Goal: Task Accomplishment & Management: Manage account settings

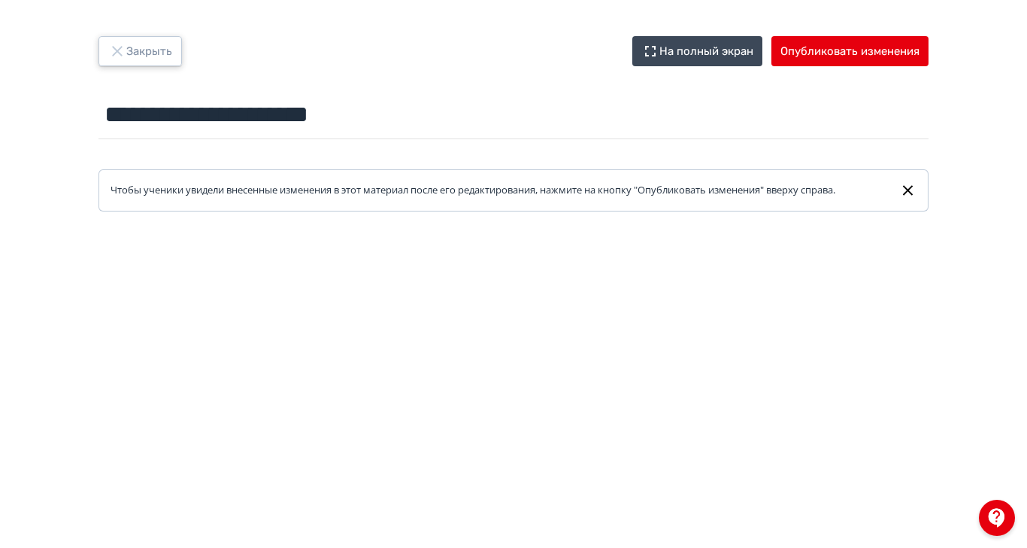
click at [126, 47] on icon "button" at bounding box center [117, 51] width 18 height 18
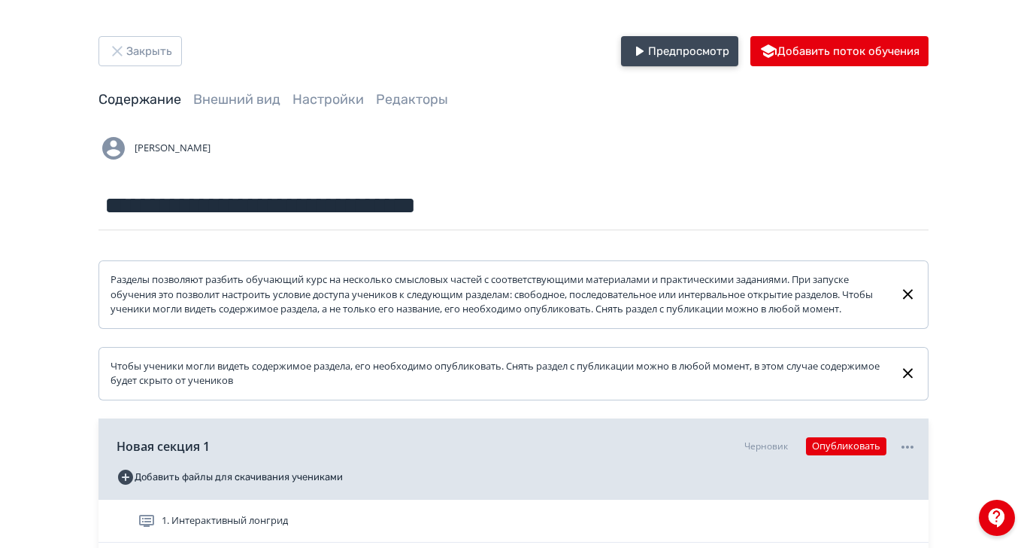
click at [739, 59] on button "Предпросмотр" at bounding box center [679, 51] width 117 height 30
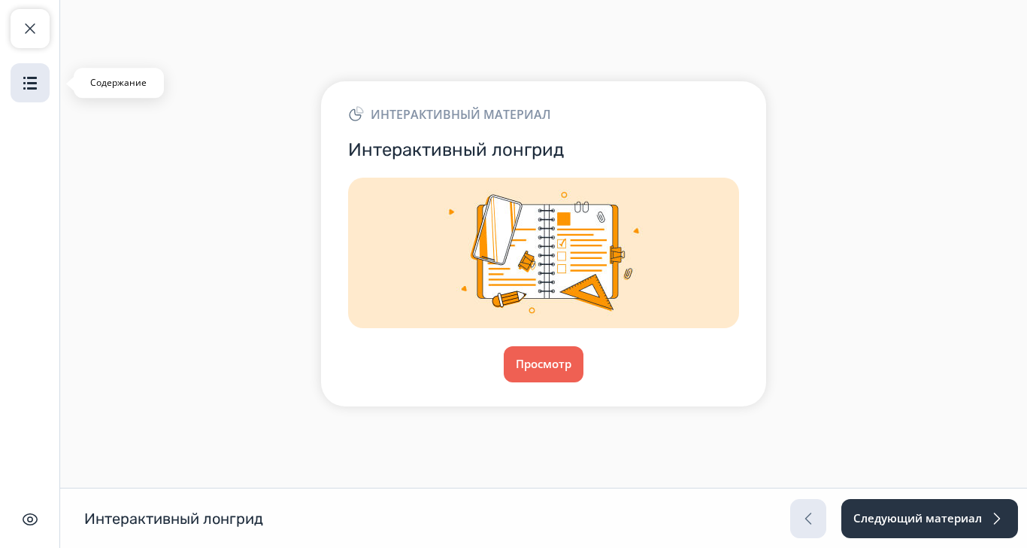
click at [21, 77] on img "button" at bounding box center [30, 83] width 18 height 18
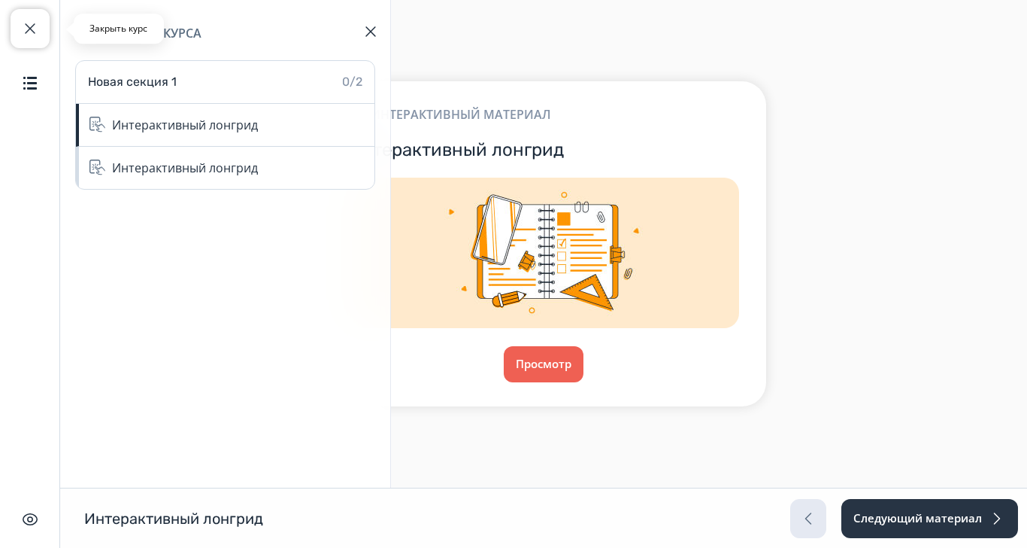
click at [28, 26] on span "button" at bounding box center [30, 29] width 18 height 18
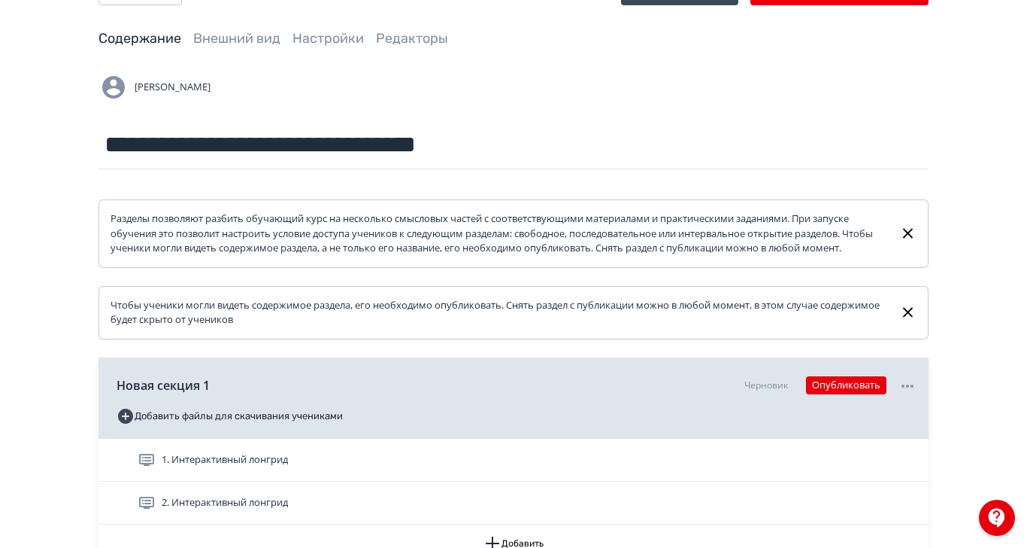
scroll to position [94, 0]
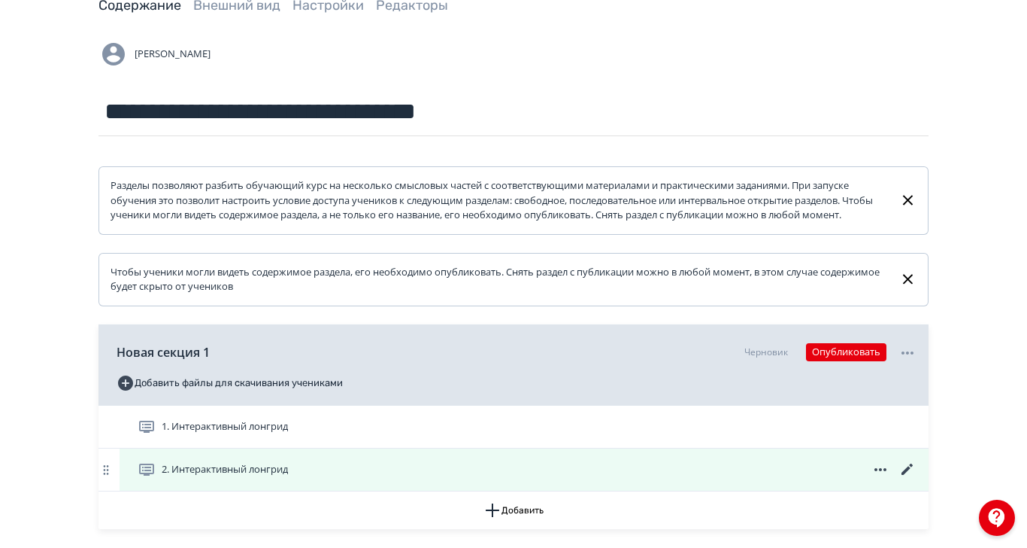
click at [917, 478] on span at bounding box center [881, 469] width 72 height 18
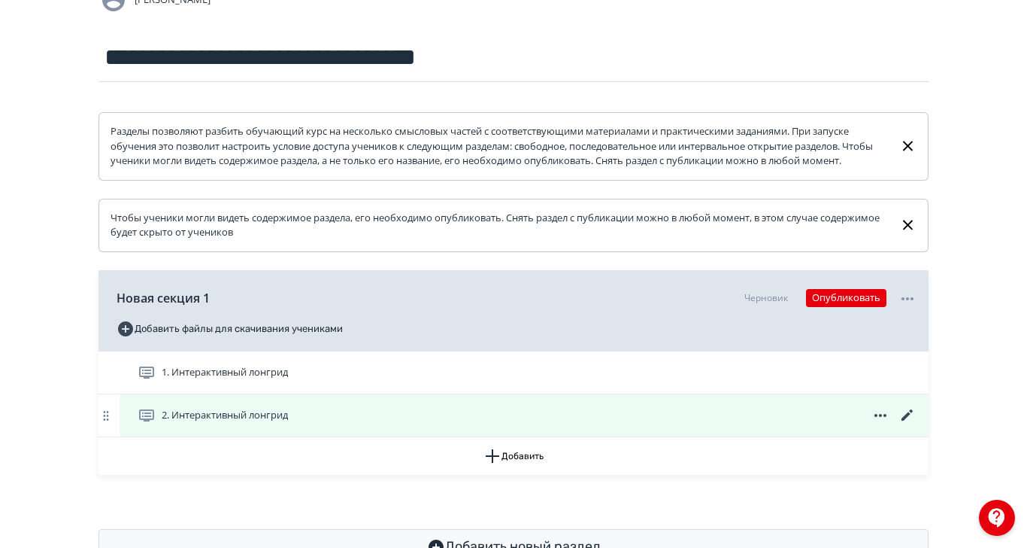
scroll to position [162, 0]
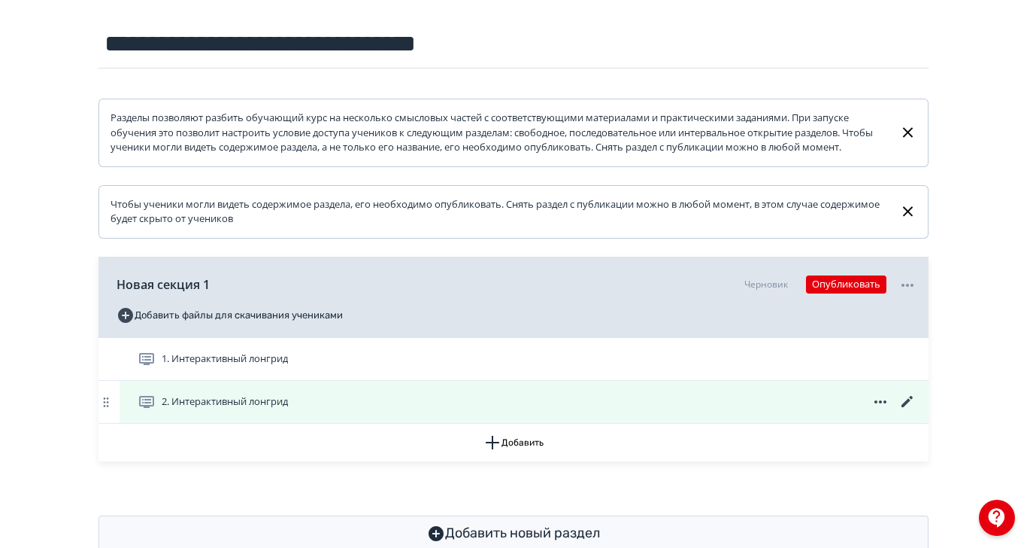
click at [890, 411] on icon at bounding box center [881, 402] width 18 height 18
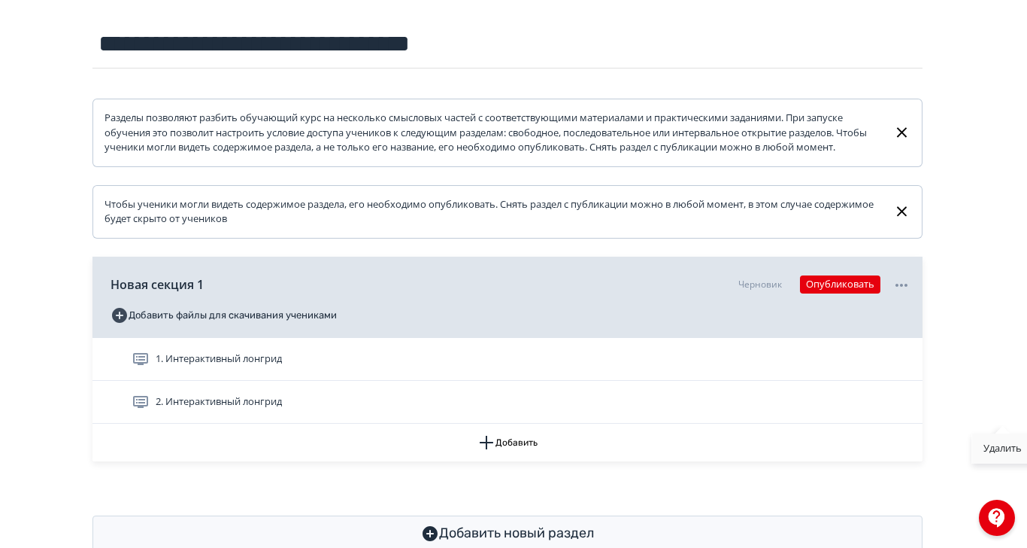
click at [995, 452] on div "Удалить" at bounding box center [1003, 448] width 62 height 30
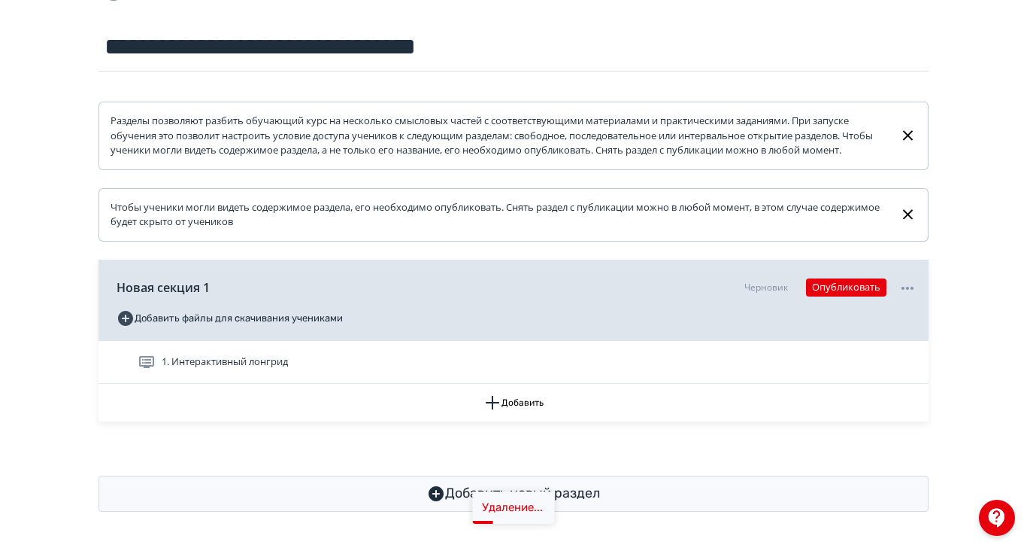
scroll to position [118, 0]
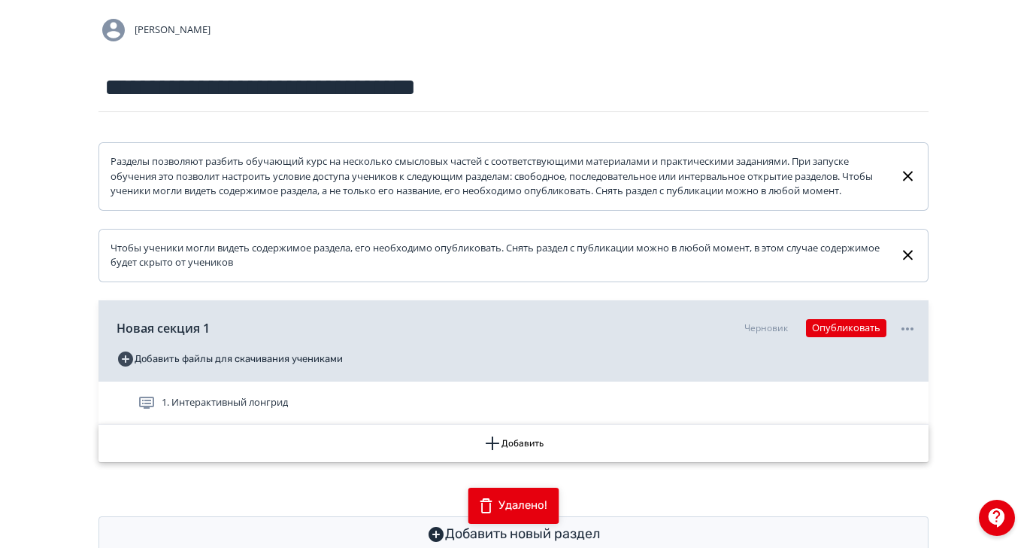
click at [502, 452] on icon "button" at bounding box center [493, 443] width 18 height 18
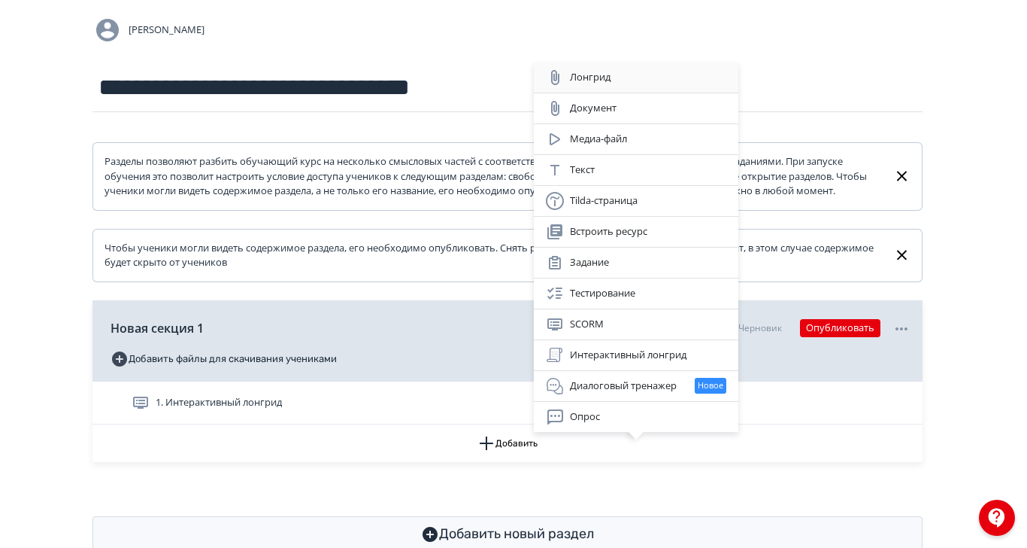
click at [589, 76] on div "Лонгрид" at bounding box center [636, 77] width 181 height 18
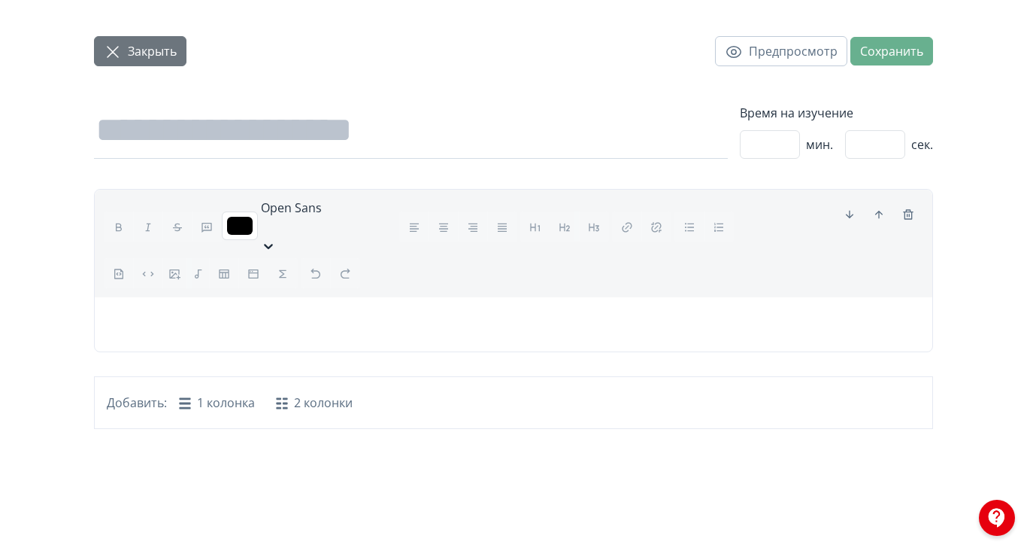
click at [178, 40] on button "Закрыть" at bounding box center [140, 51] width 93 height 30
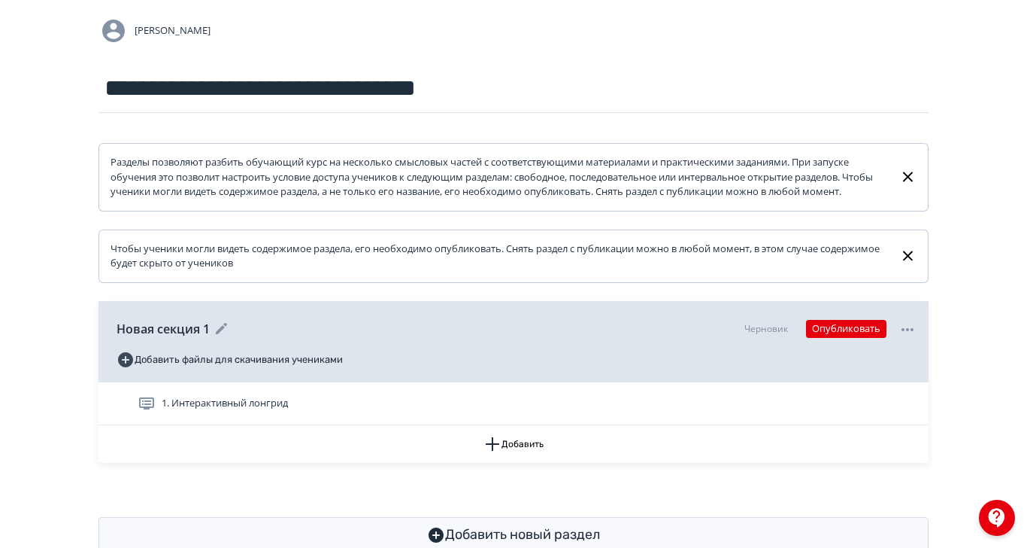
scroll to position [118, 0]
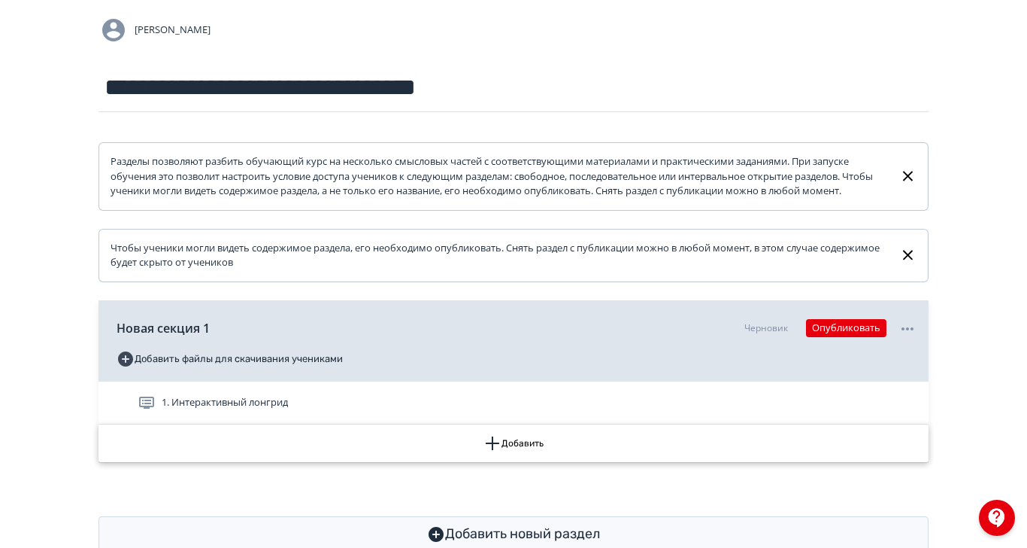
click at [502, 452] on icon "button" at bounding box center [493, 443] width 18 height 18
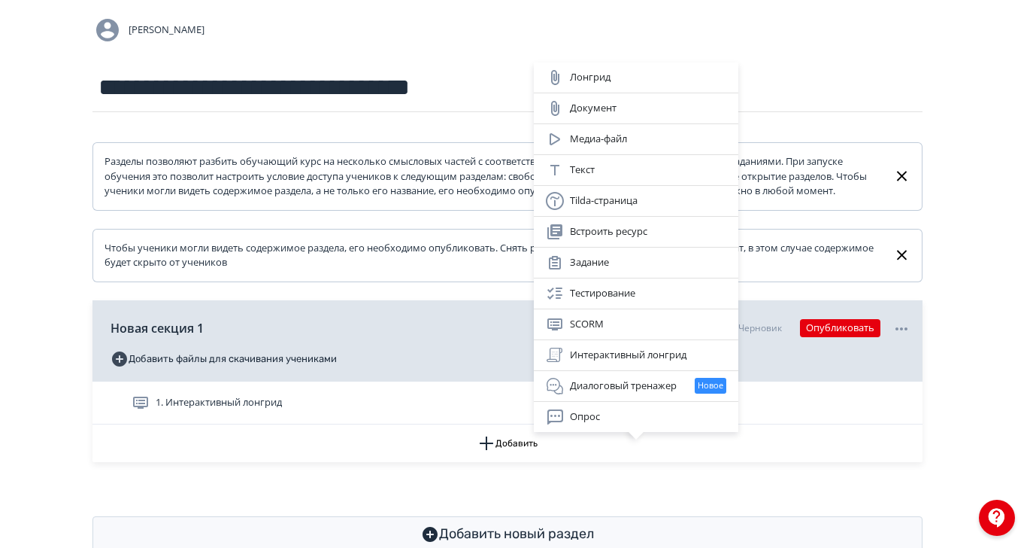
click at [425, 45] on div "Лонгрид Документ Медиа-файл Текст Tilda-страница Встроить ресурс Задание Тестир…" at bounding box center [513, 274] width 1027 height 548
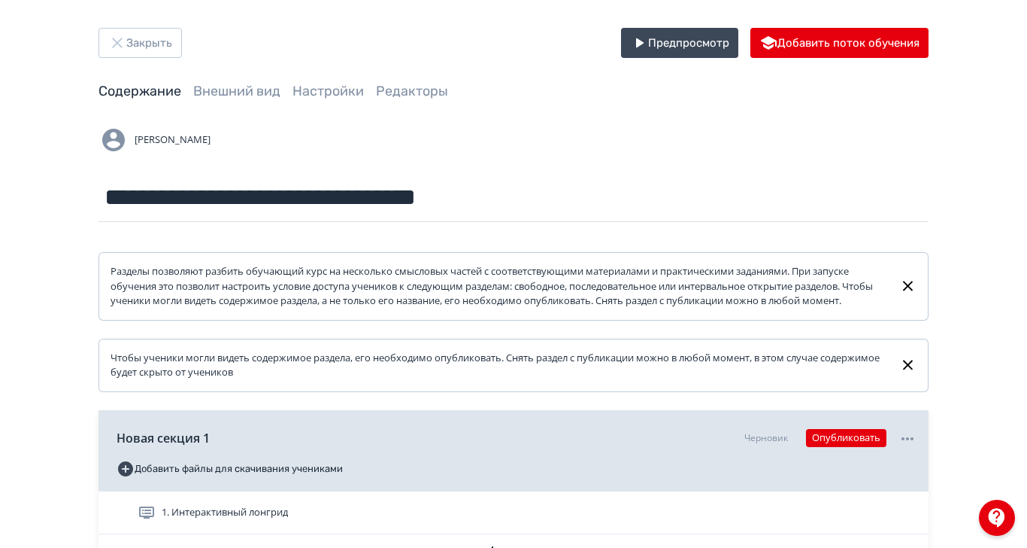
scroll to position [0, 0]
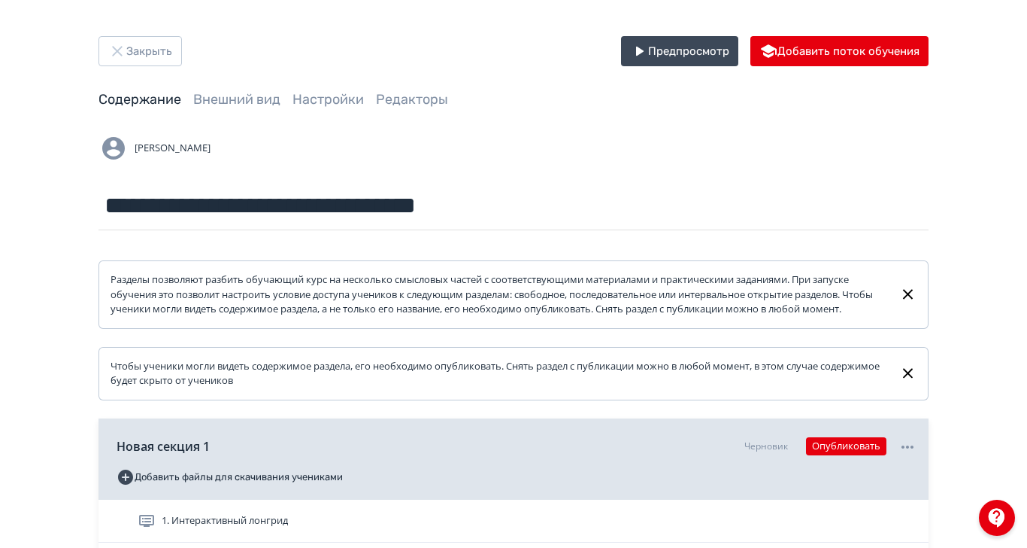
click at [370, 114] on div "**********" at bounding box center [513, 353] width 903 height 634
click at [281, 103] on link "Внешний вид" at bounding box center [236, 99] width 87 height 17
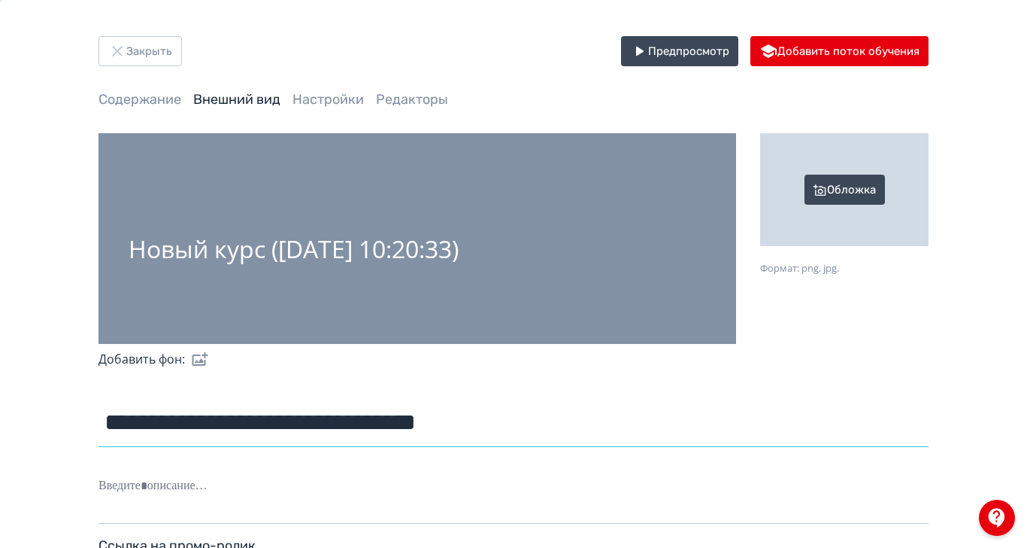
click at [342, 419] on input "**********" at bounding box center [514, 422] width 830 height 49
drag, startPoint x: 618, startPoint y: 417, endPoint x: 213, endPoint y: 416, distance: 404.7
click at [213, 416] on div "**********" at bounding box center [513, 366] width 903 height 660
paste input "*"
type input "**********"
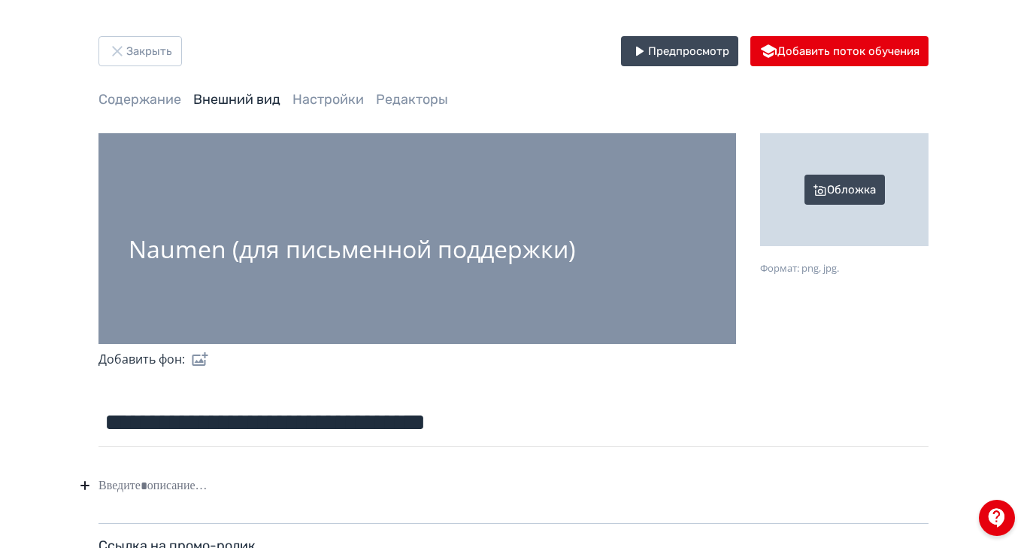
click at [209, 360] on label at bounding box center [197, 359] width 24 height 30
click at [0, 0] on input "file" at bounding box center [0, 0] width 0 height 0
